Goal: Find contact information: Find contact information

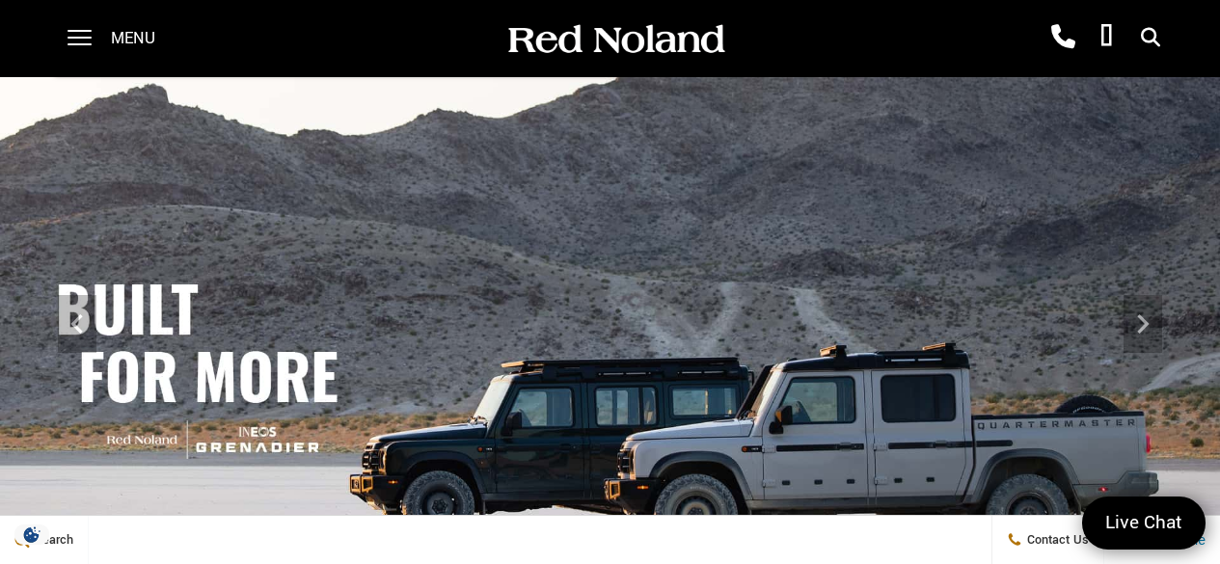
click at [1038, 532] on span "Contact Us" at bounding box center [1055, 539] width 67 height 17
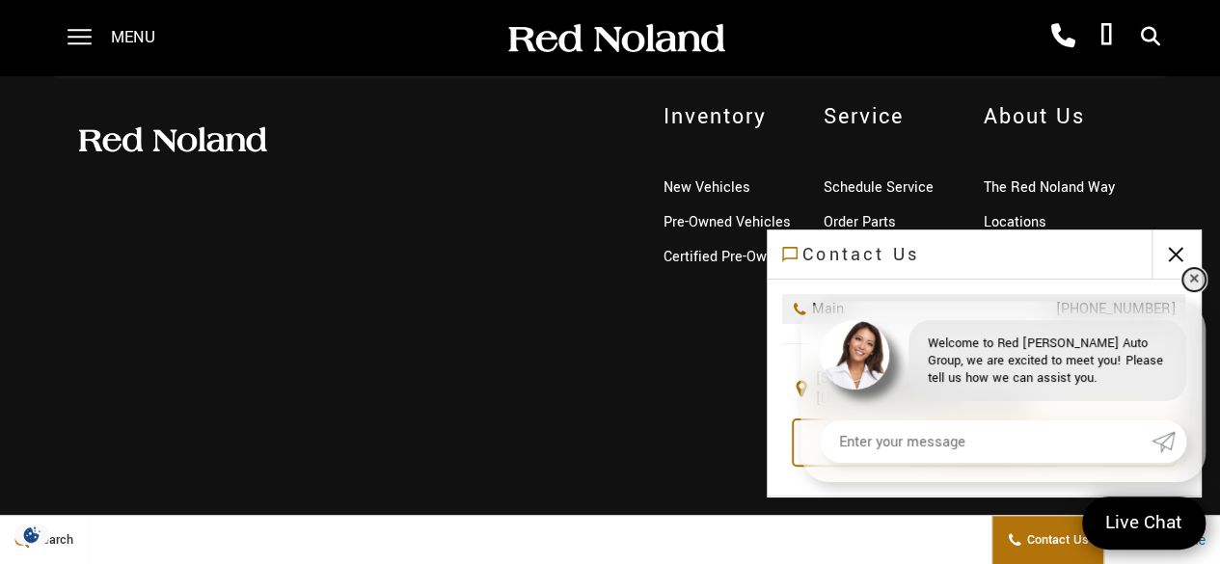
click at [1196, 281] on link "✕" at bounding box center [1193, 279] width 23 height 23
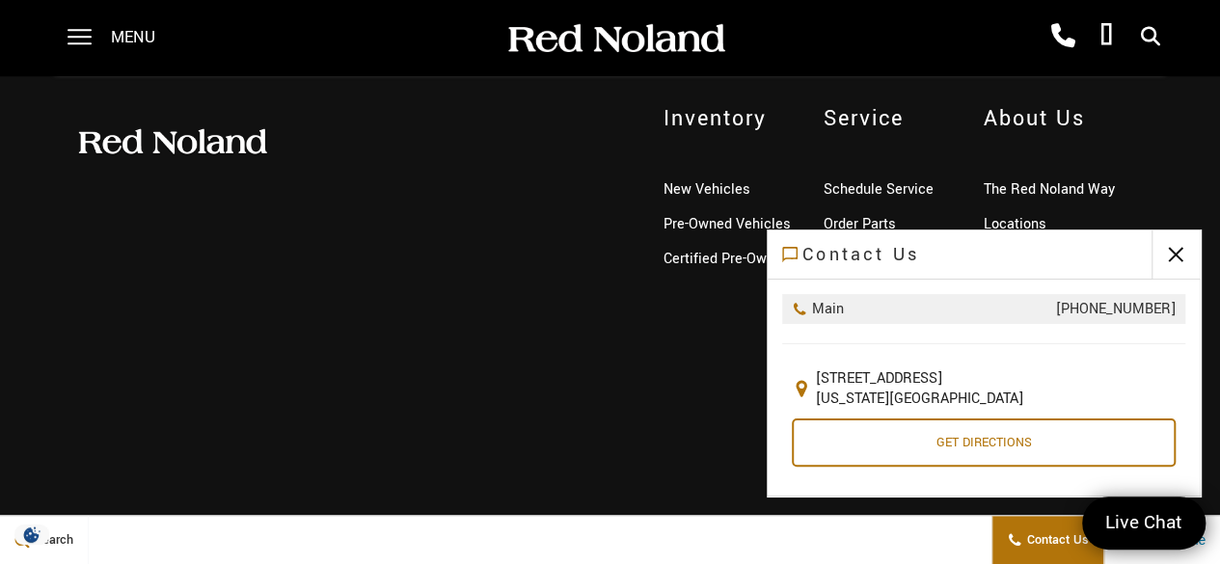
scroll to position [4613, 0]
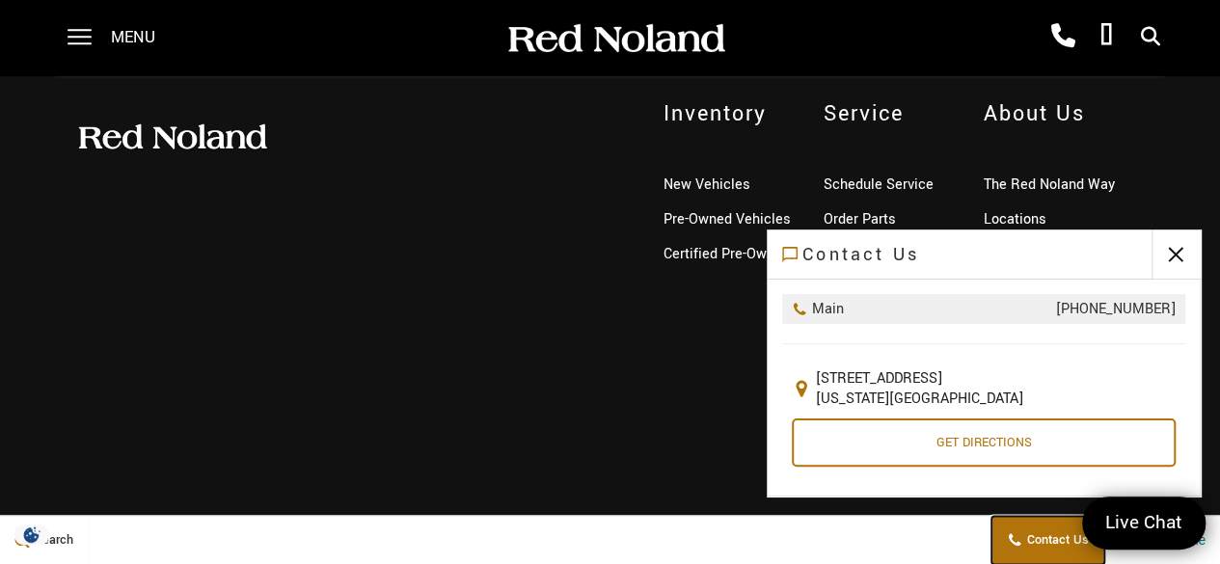
click at [1056, 544] on span "Contact Us" at bounding box center [1055, 539] width 67 height 17
click at [1173, 263] on button "close" at bounding box center [1175, 254] width 48 height 48
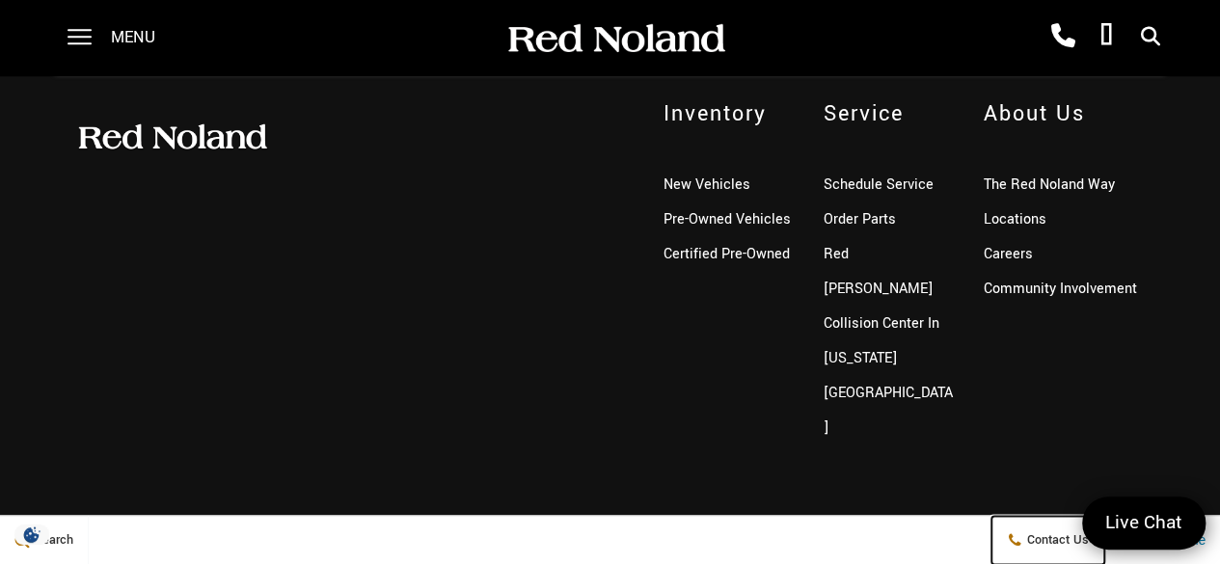
click at [1047, 545] on span "Contact Us" at bounding box center [1055, 539] width 67 height 17
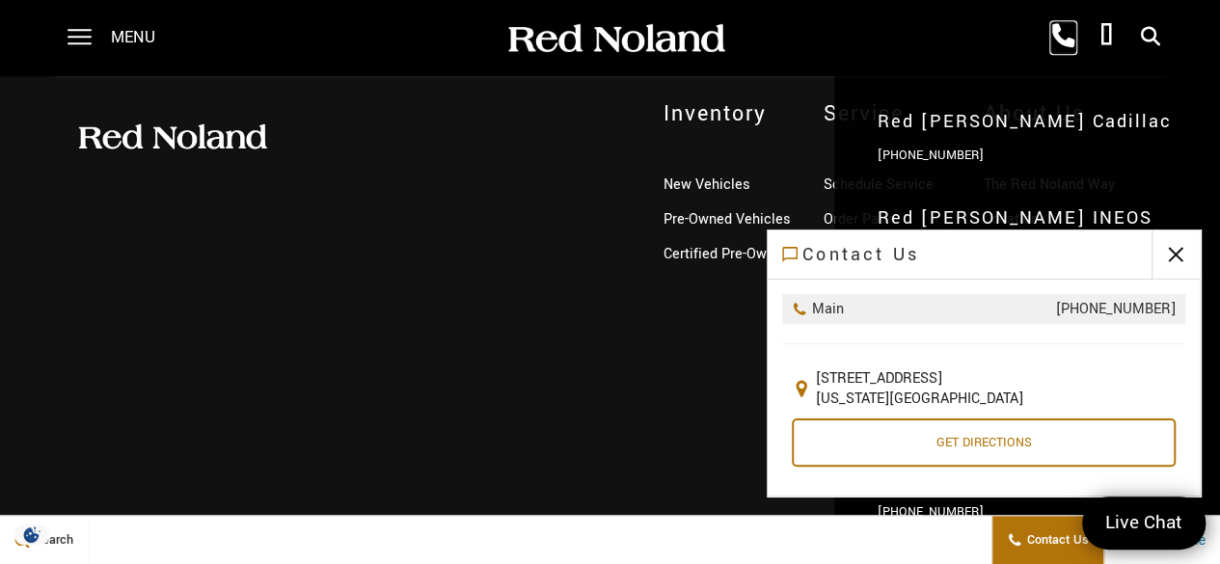
click at [1057, 41] on icon at bounding box center [1063, 37] width 24 height 24
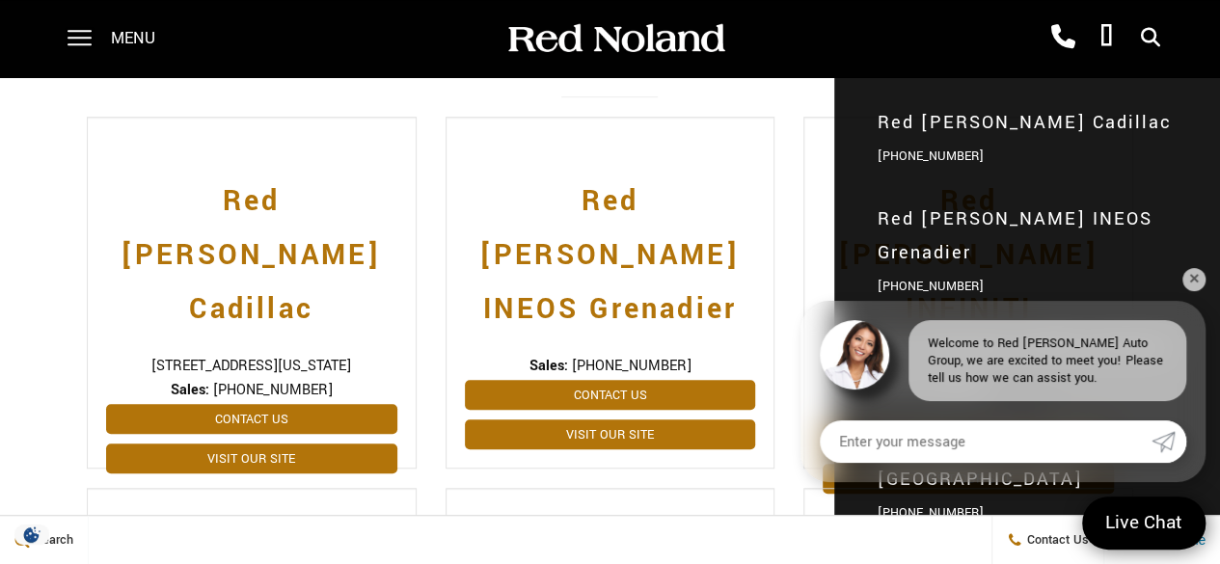
scroll to position [478, 0]
